Goal: Check status: Check status

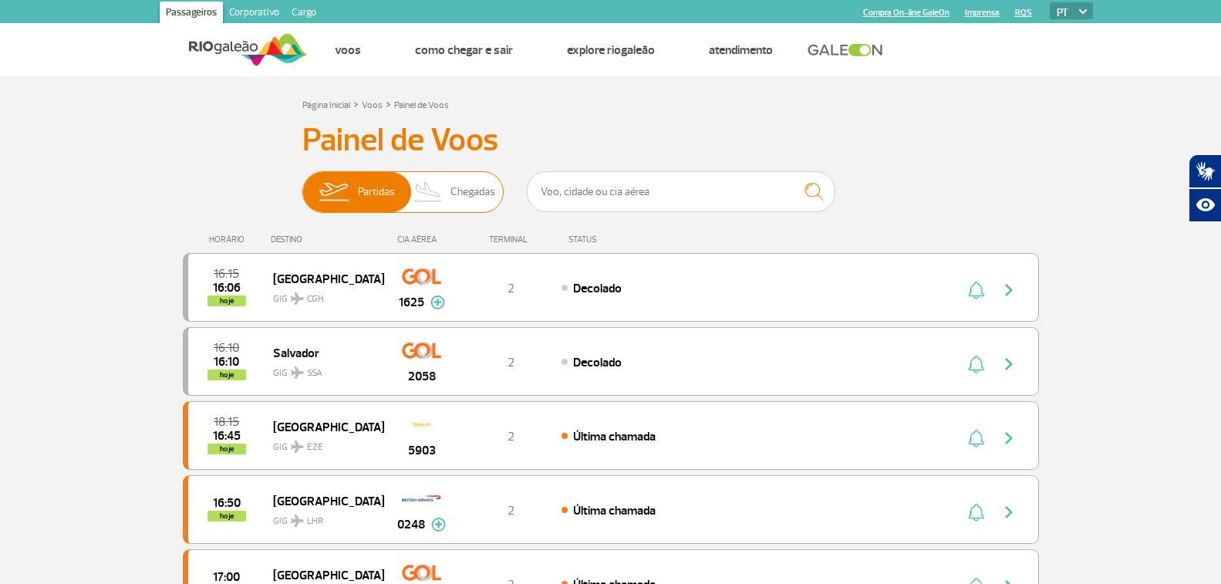
click at [474, 191] on span "Chegadas" at bounding box center [473, 192] width 45 height 40
click at [302, 184] on input "Partidas Chegadas" at bounding box center [302, 184] width 0 height 0
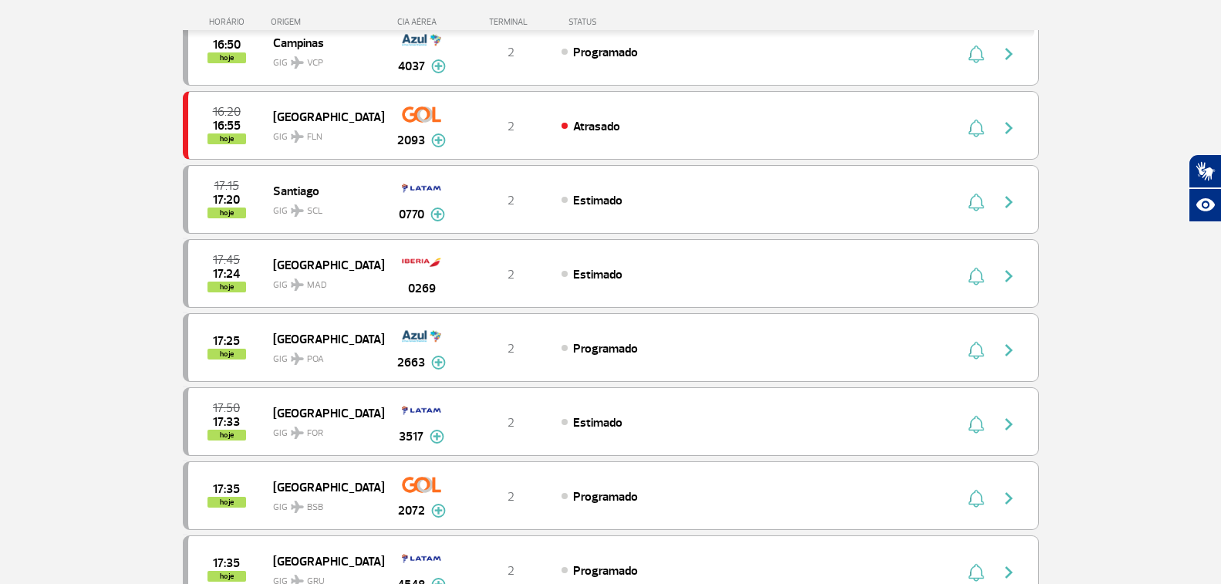
scroll to position [772, 0]
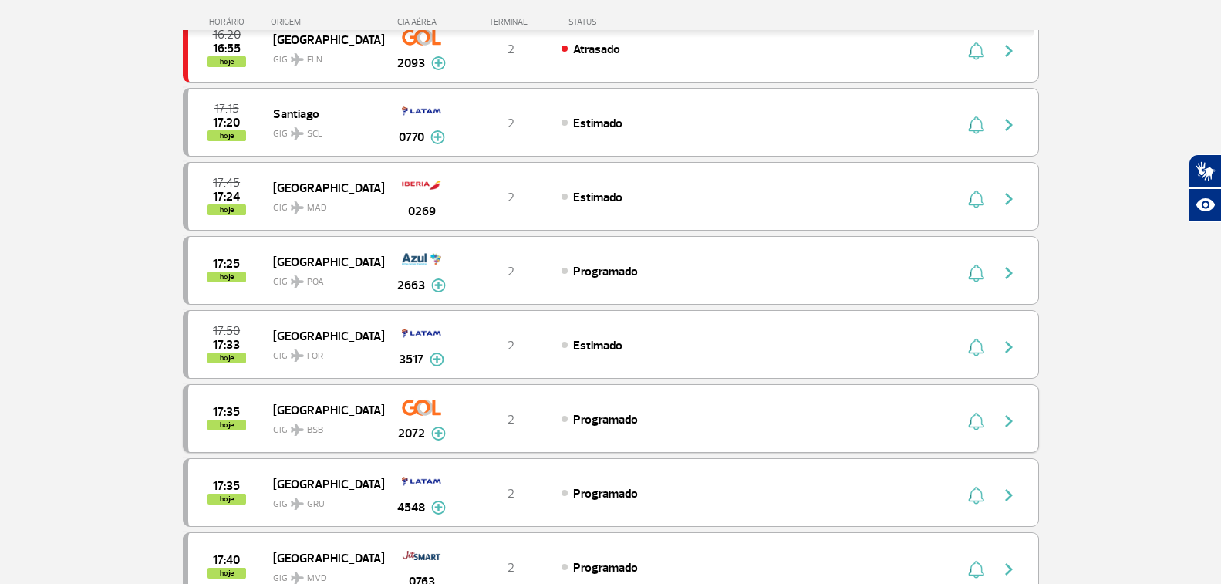
click at [286, 419] on span "GIG BSB" at bounding box center [322, 426] width 99 height 22
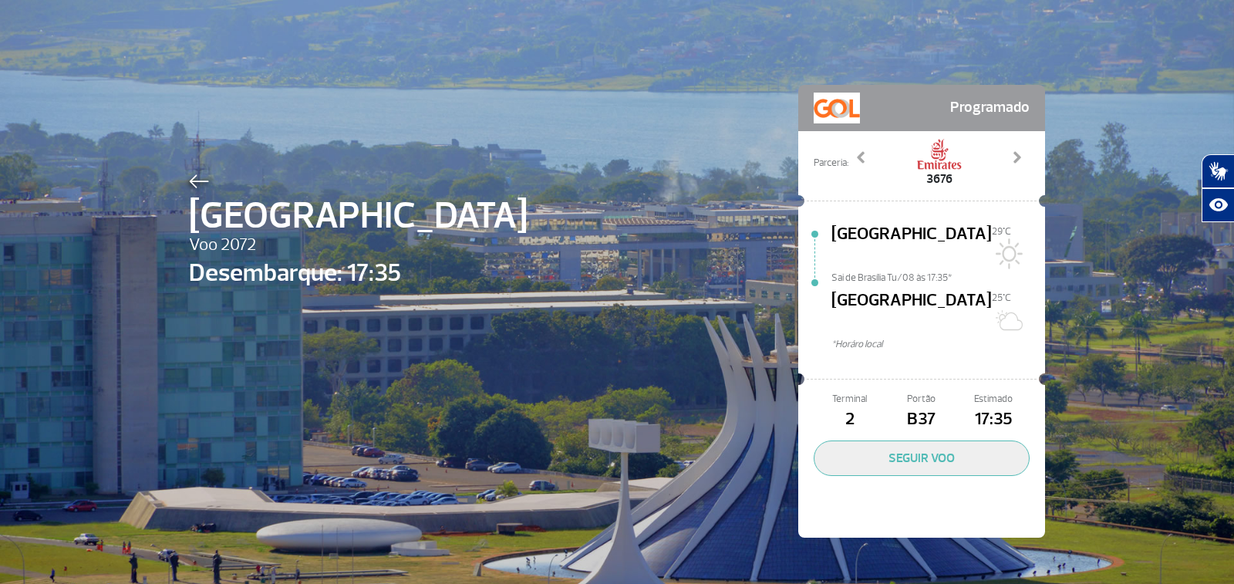
click at [189, 181] on img at bounding box center [199, 181] width 20 height 14
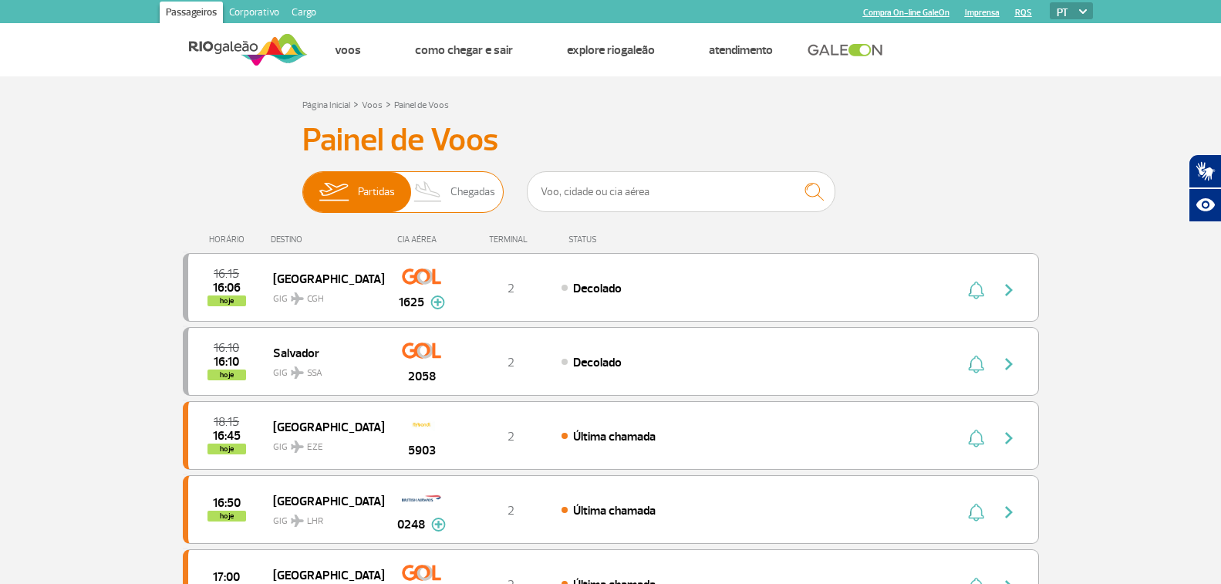
click at [471, 187] on span "Chegadas" at bounding box center [473, 192] width 45 height 40
click at [302, 184] on input "Partidas Chegadas" at bounding box center [302, 184] width 0 height 0
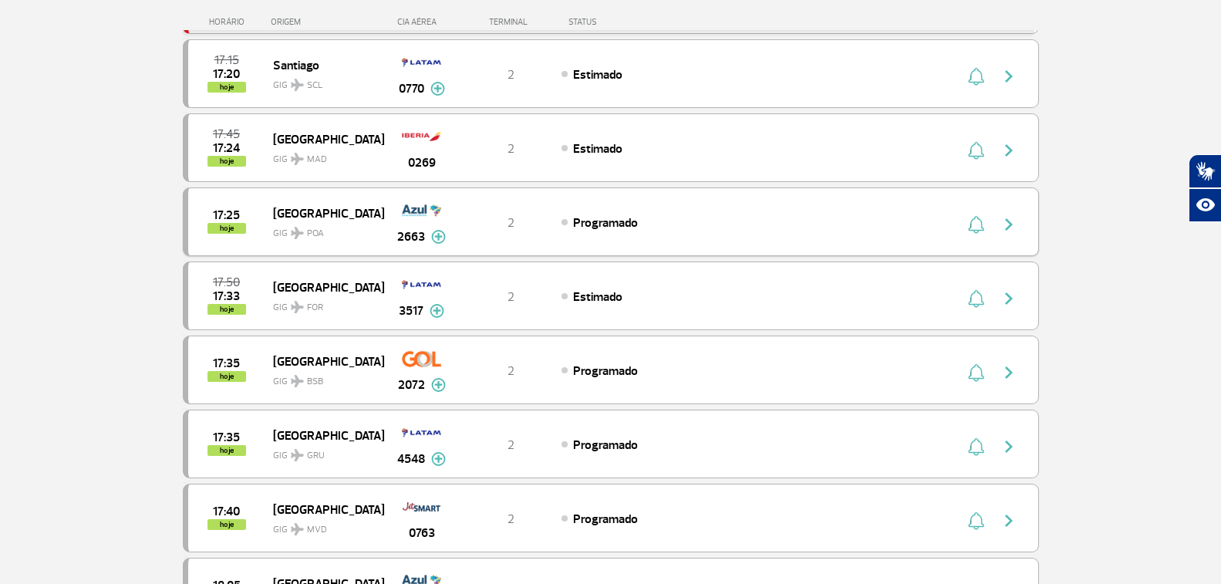
scroll to position [849, 0]
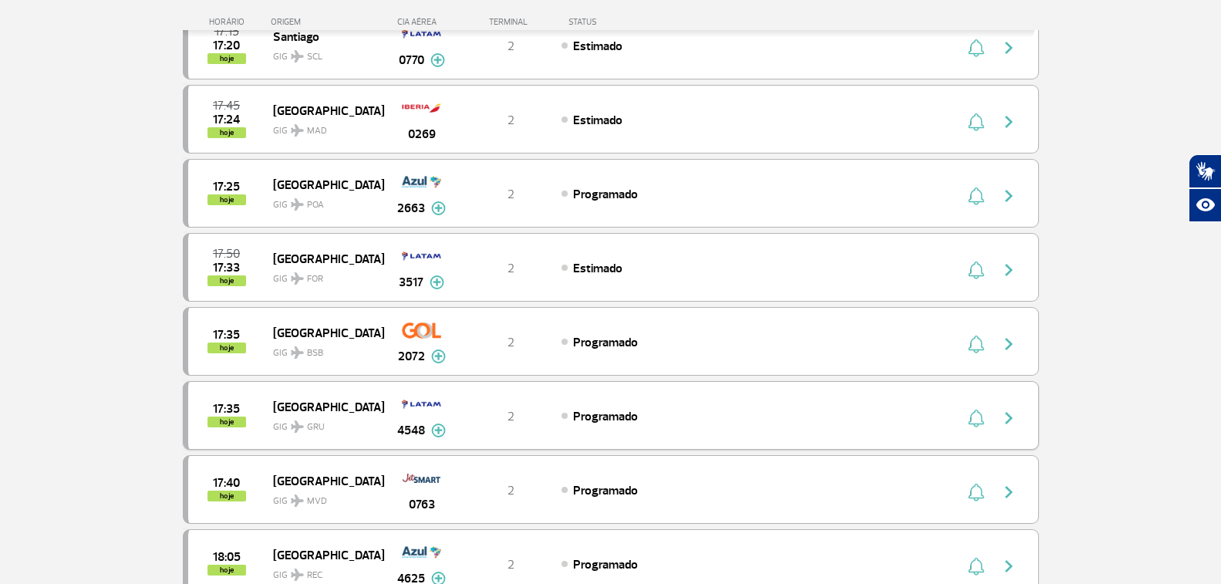
click at [1004, 417] on img "button" at bounding box center [1009, 418] width 19 height 19
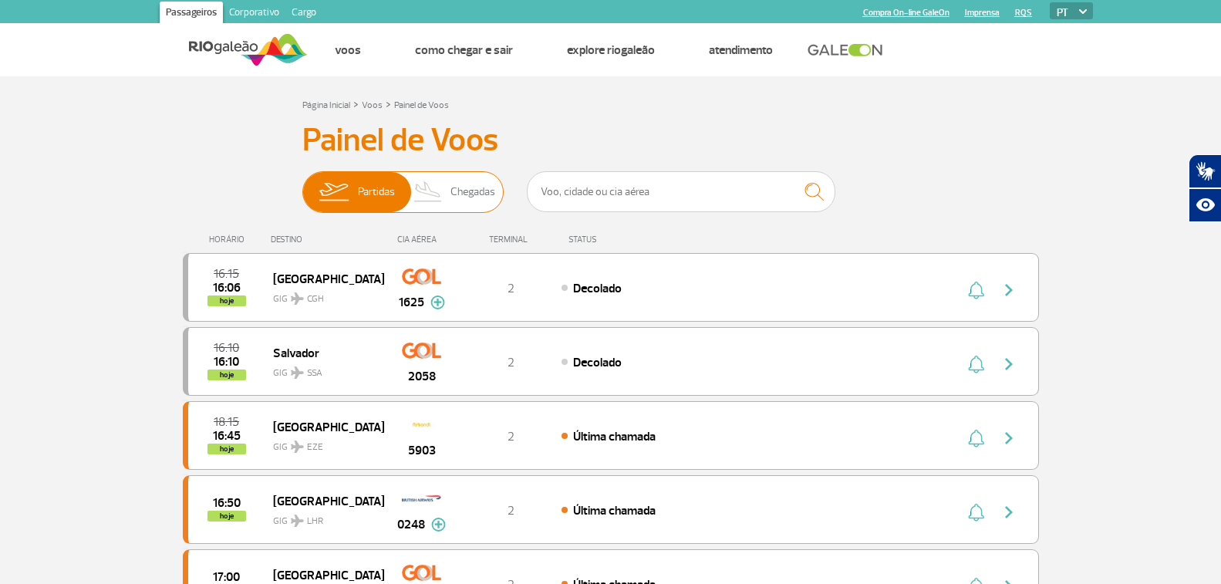
click at [457, 187] on span "Chegadas" at bounding box center [473, 192] width 45 height 40
click at [302, 184] on input "Partidas Chegadas" at bounding box center [302, 184] width 0 height 0
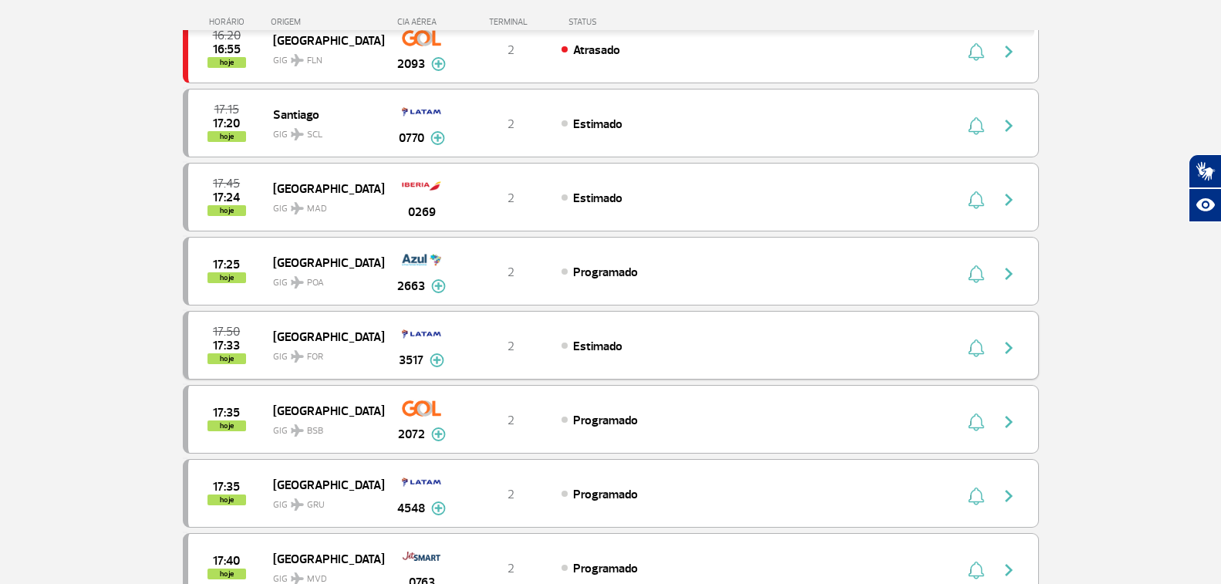
scroll to position [772, 0]
click at [417, 414] on img at bounding box center [421, 407] width 39 height 26
click at [230, 417] on span "17:35" at bounding box center [226, 412] width 27 height 11
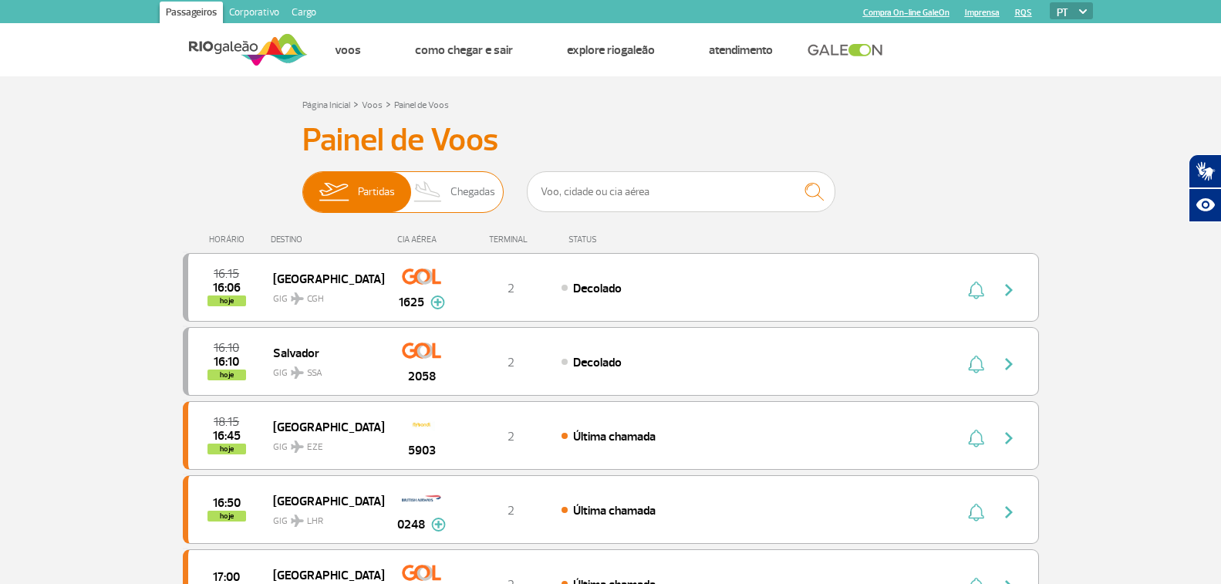
click at [464, 182] on span "Chegadas" at bounding box center [473, 192] width 45 height 40
click at [302, 184] on input "Partidas Chegadas" at bounding box center [302, 184] width 0 height 0
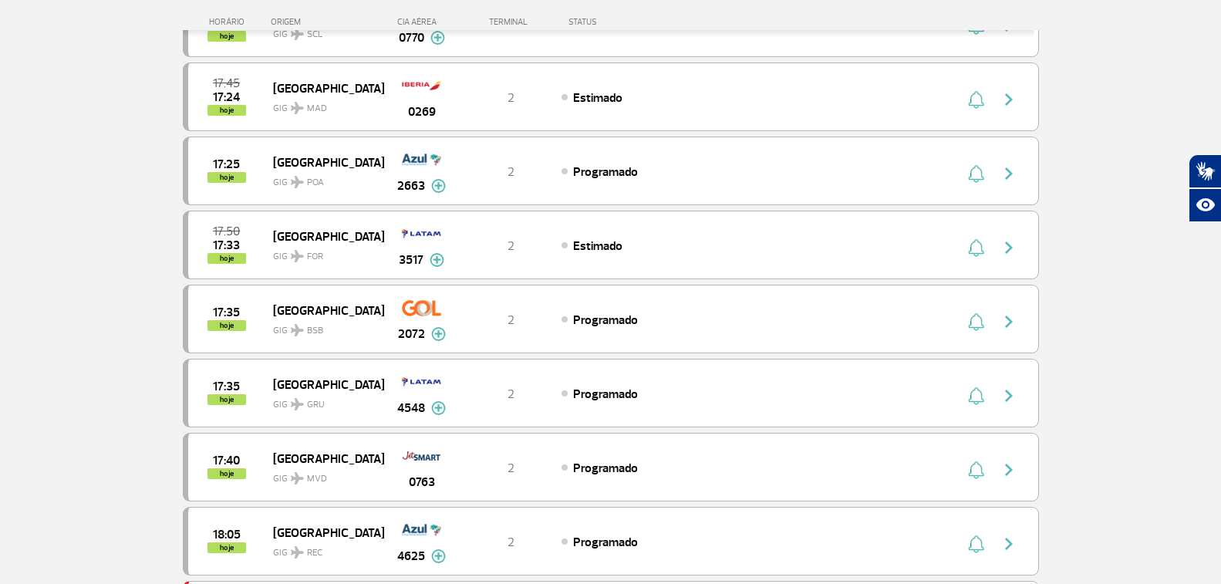
scroll to position [926, 0]
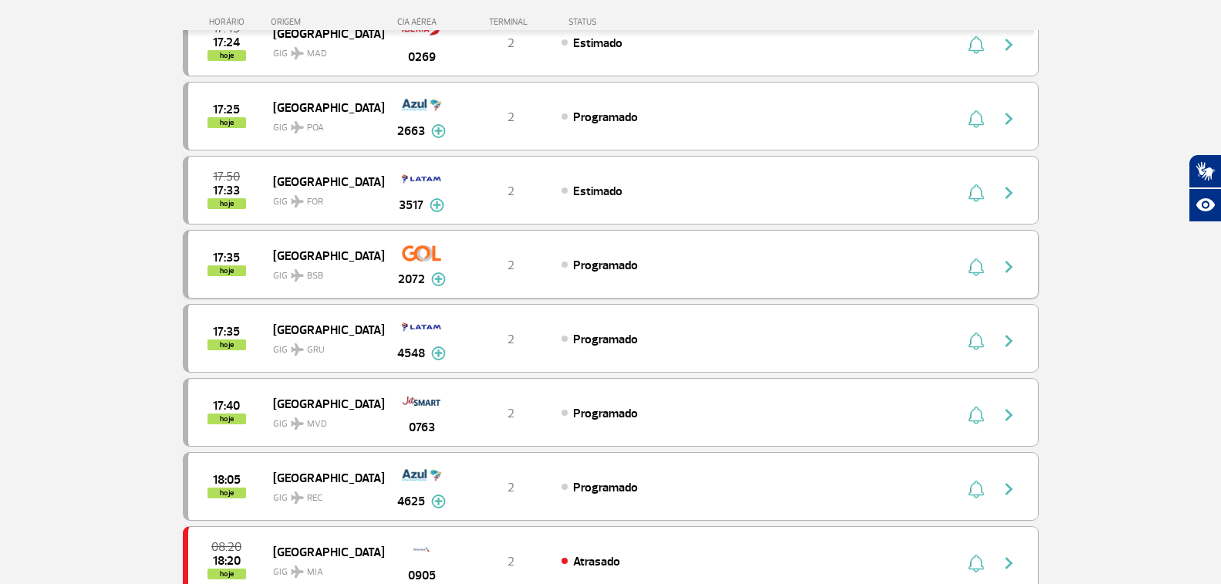
click at [1008, 263] on img "button" at bounding box center [1009, 267] width 19 height 19
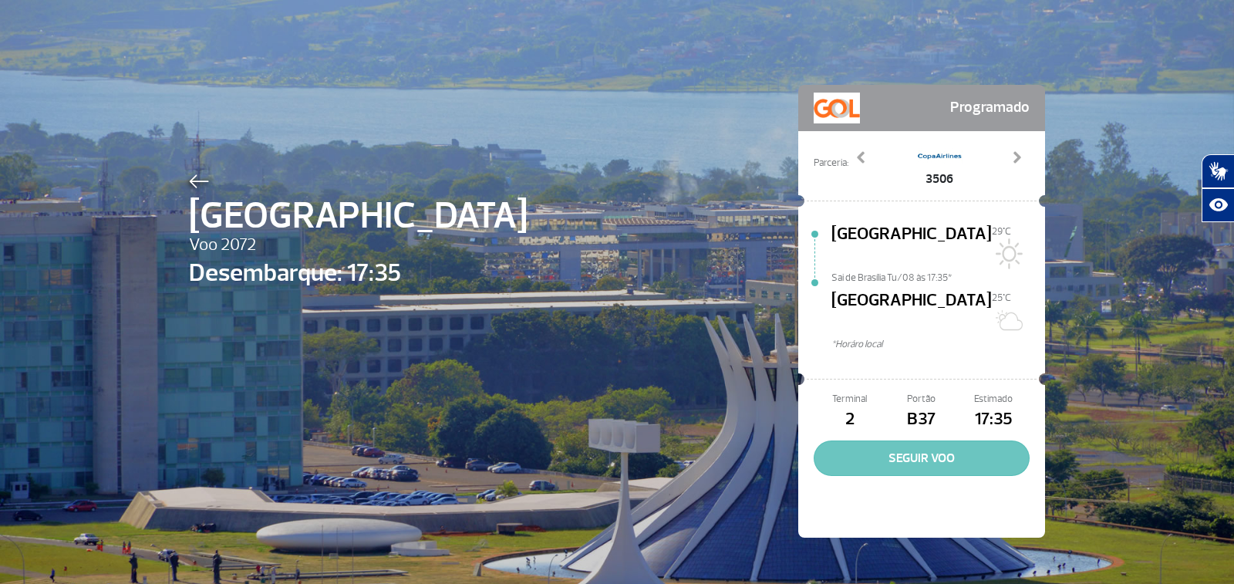
click at [917, 441] on button "SEGUIR VOO" at bounding box center [922, 458] width 216 height 35
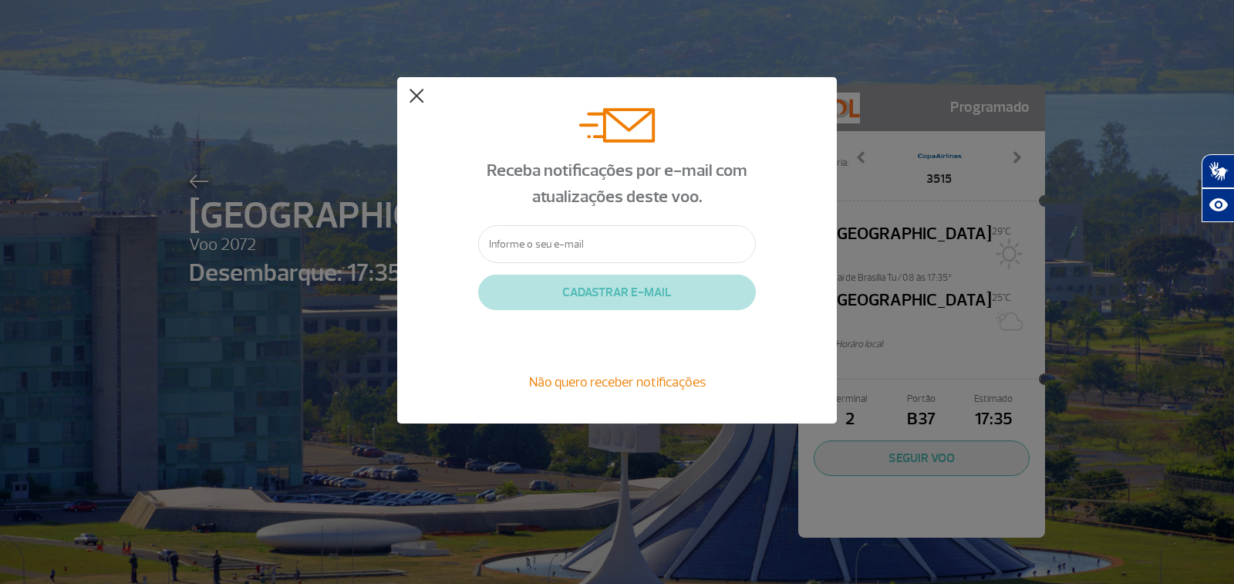
click at [414, 94] on button at bounding box center [416, 96] width 15 height 15
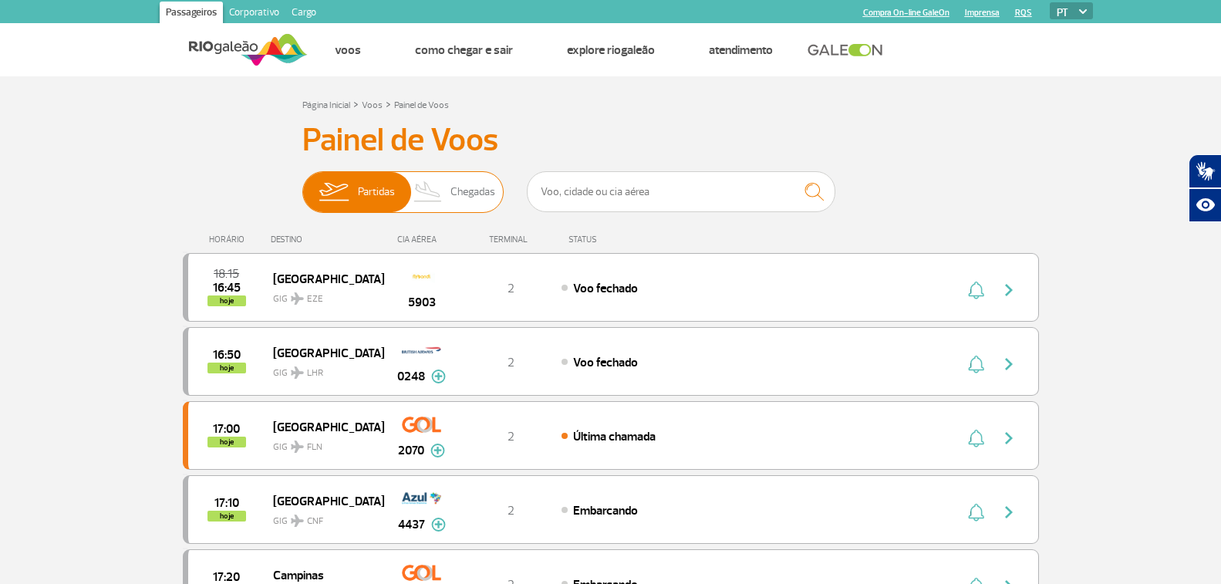
click at [461, 194] on span "Chegadas" at bounding box center [473, 192] width 45 height 40
click at [302, 184] on input "Partidas Chegadas" at bounding box center [302, 184] width 0 height 0
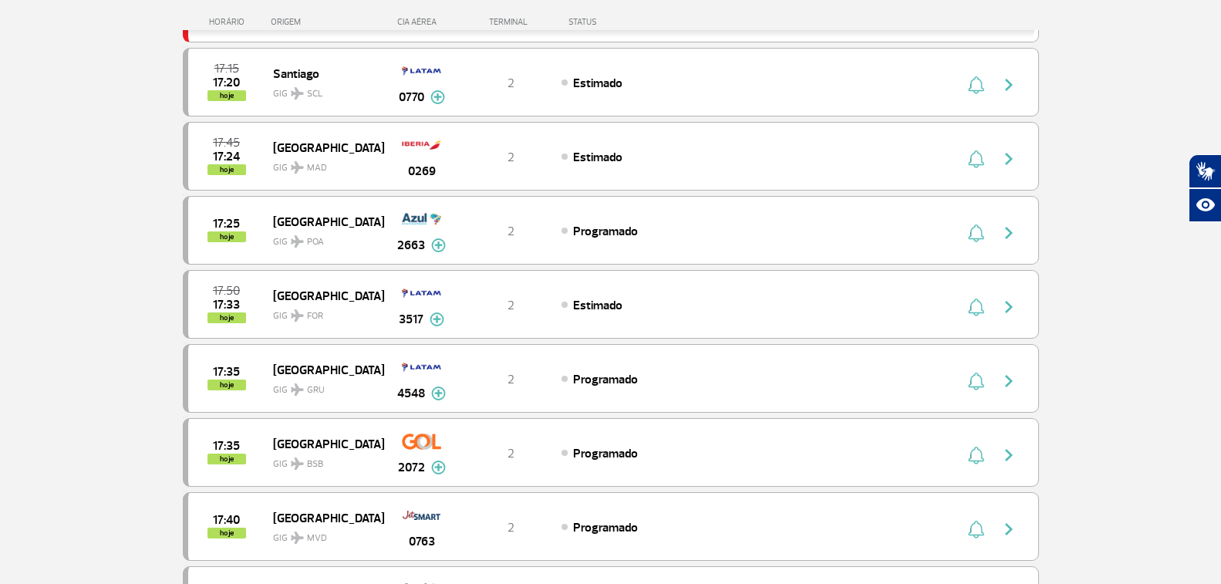
scroll to position [617, 0]
